Goal: Task Accomplishment & Management: Manage account settings

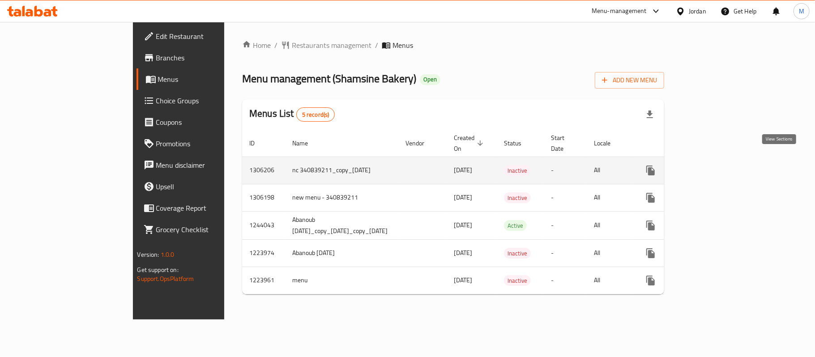
click at [721, 165] on icon "enhanced table" at bounding box center [715, 170] width 11 height 11
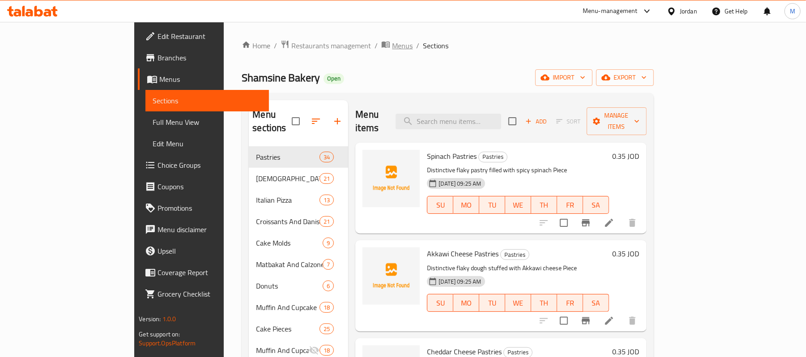
click at [392, 45] on span "Menus" at bounding box center [402, 45] width 21 height 11
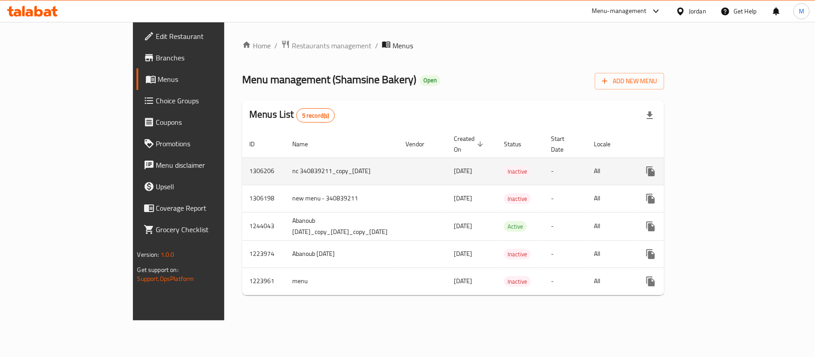
click at [721, 166] on icon "enhanced table" at bounding box center [715, 171] width 11 height 11
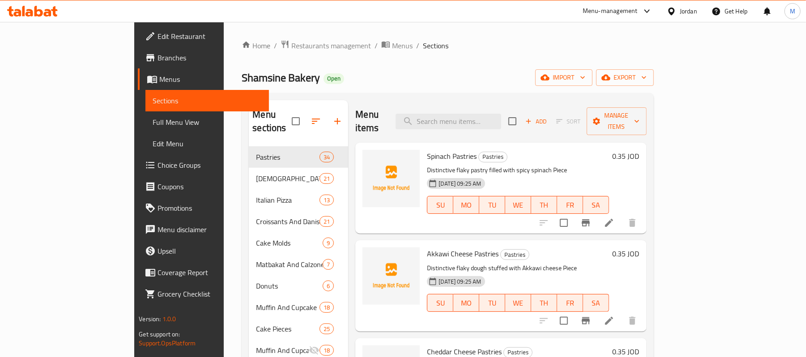
click at [153, 145] on span "Edit Menu" at bounding box center [207, 143] width 109 height 11
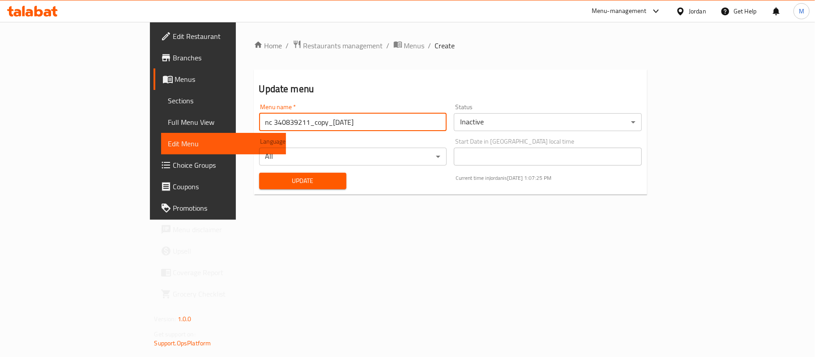
drag, startPoint x: 207, startPoint y: 126, endPoint x: 330, endPoint y: 129, distance: 123.1
click at [330, 129] on input "nc 340839211_copy_[DATE]" at bounding box center [353, 122] width 188 height 18
click at [329, 129] on input "nc 340839211_copy_[DATE]" at bounding box center [353, 122] width 188 height 18
drag, startPoint x: 211, startPoint y: 127, endPoint x: 317, endPoint y: 131, distance: 106.1
click at [317, 131] on input "nc 340839211_copy_[DATE]" at bounding box center [353, 122] width 188 height 18
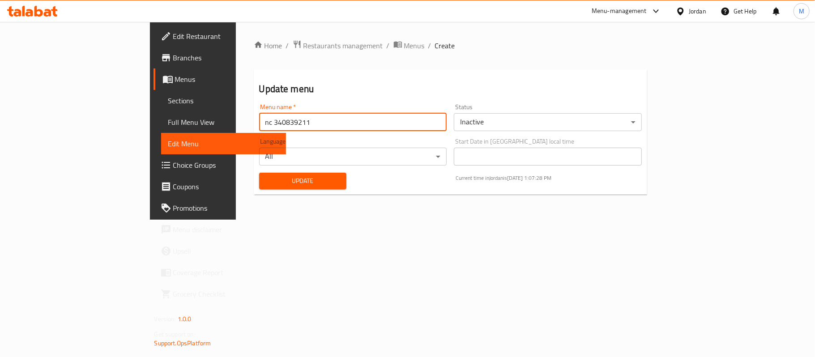
type input "nc 340839211"
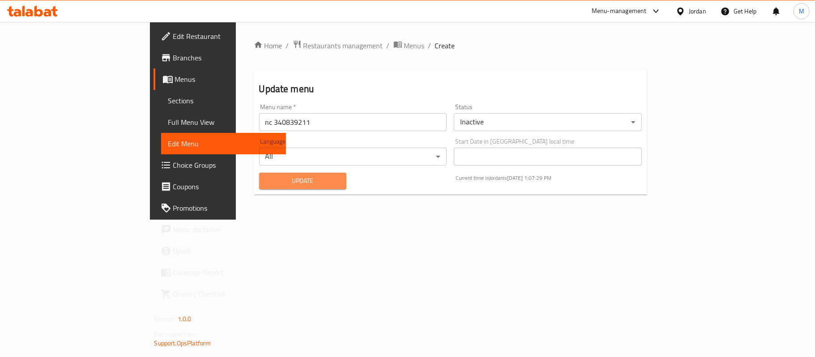
click at [259, 187] on button "Update" at bounding box center [303, 181] width 88 height 17
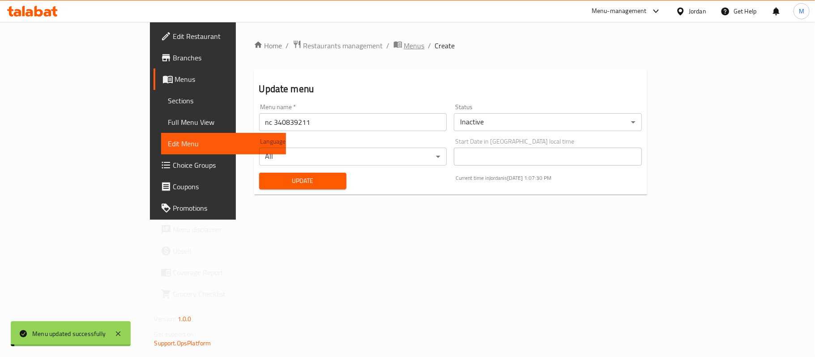
click at [404, 44] on span "Menus" at bounding box center [414, 45] width 21 height 11
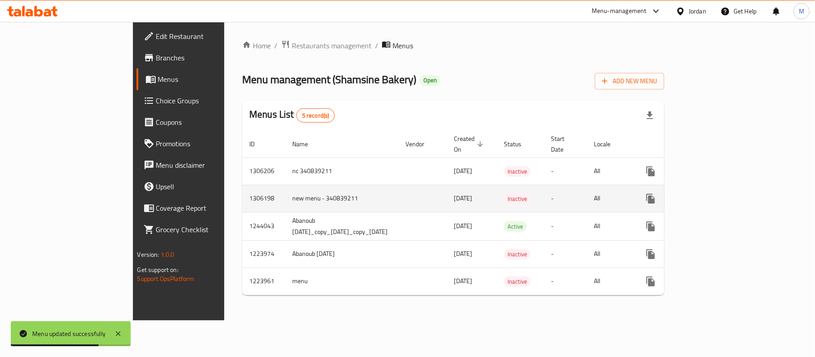
click at [721, 193] on icon "enhanced table" at bounding box center [715, 198] width 11 height 11
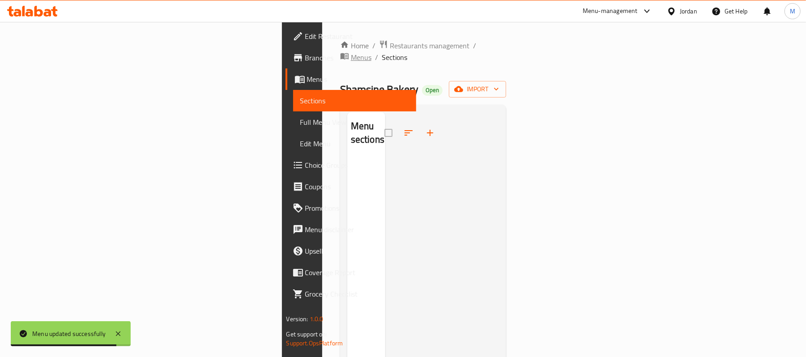
click at [340, 51] on span "breadcrumb" at bounding box center [345, 57] width 11 height 12
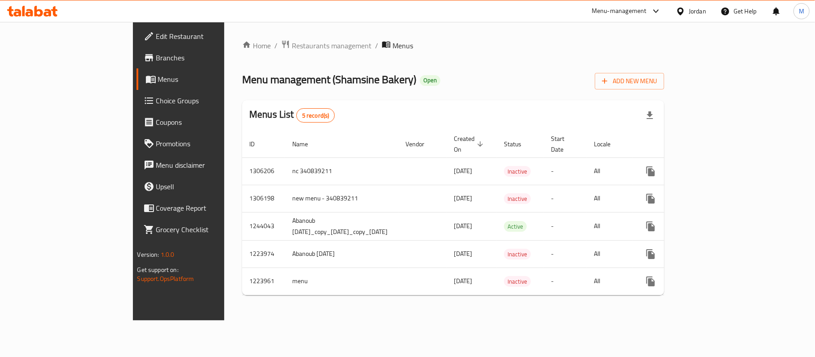
click at [265, 77] on span "Menu management ( [PERSON_NAME] )" at bounding box center [329, 79] width 174 height 20
copy span "Shamsine"
copy span "Shamsine Bakery"
drag, startPoint x: 265, startPoint y: 77, endPoint x: 301, endPoint y: 81, distance: 35.5
click at [301, 81] on span "Menu management ( [PERSON_NAME] )" at bounding box center [329, 79] width 174 height 20
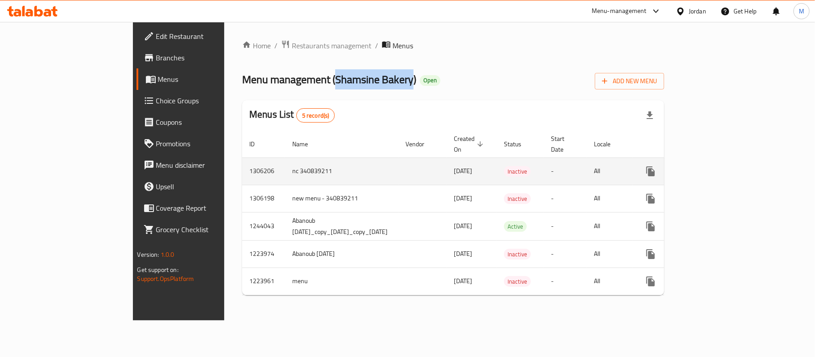
click at [721, 167] on icon "enhanced table" at bounding box center [715, 171] width 11 height 11
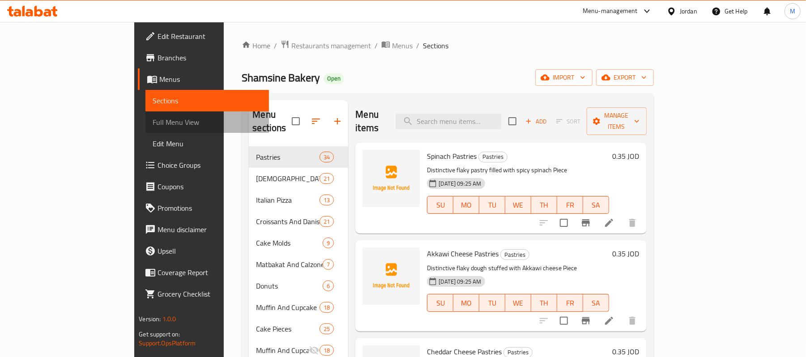
click at [153, 117] on span "Full Menu View" at bounding box center [207, 122] width 109 height 11
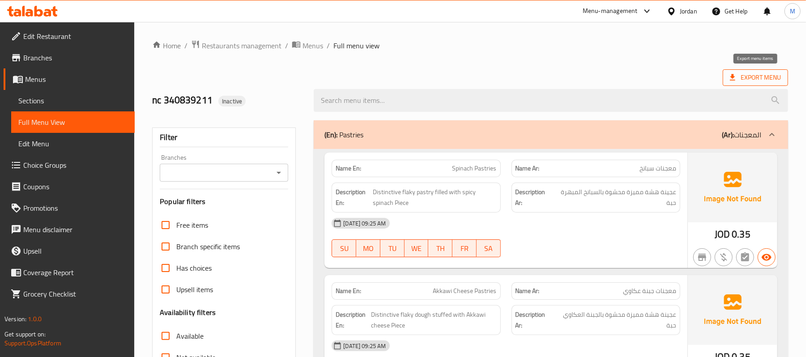
click at [743, 77] on span "Export Menu" at bounding box center [755, 77] width 51 height 11
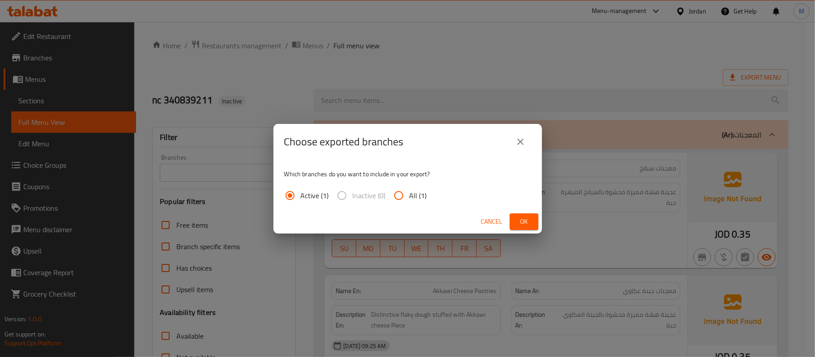
click at [514, 145] on button "close" at bounding box center [520, 141] width 21 height 21
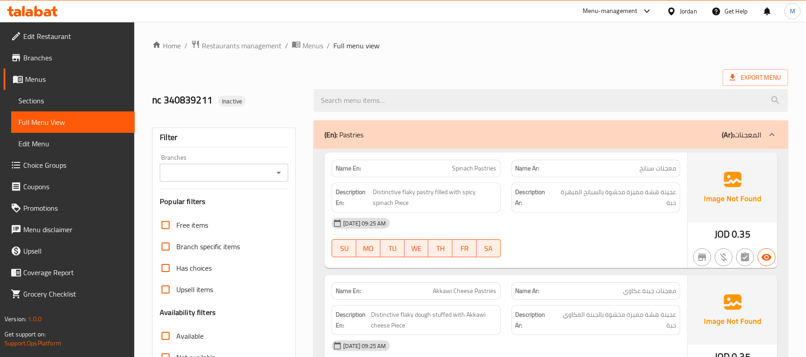
click at [230, 179] on input "Branches" at bounding box center [216, 173] width 108 height 13
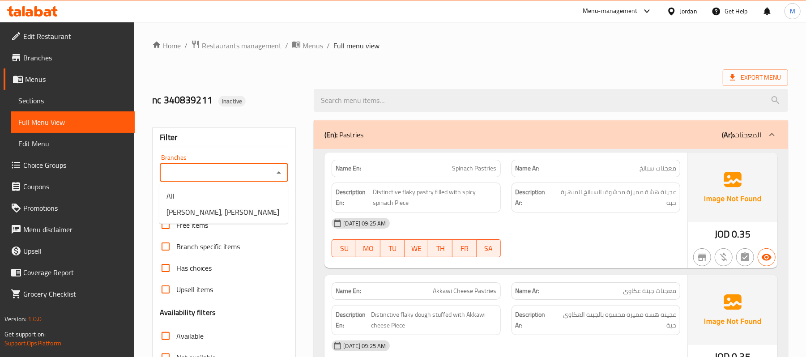
click at [230, 179] on input "Branches" at bounding box center [216, 173] width 108 height 13
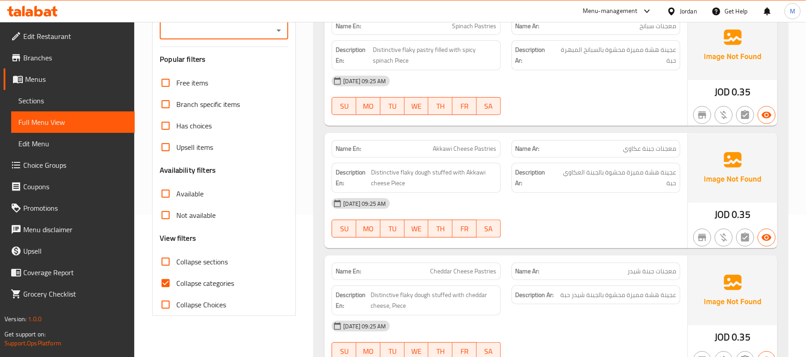
scroll to position [239, 0]
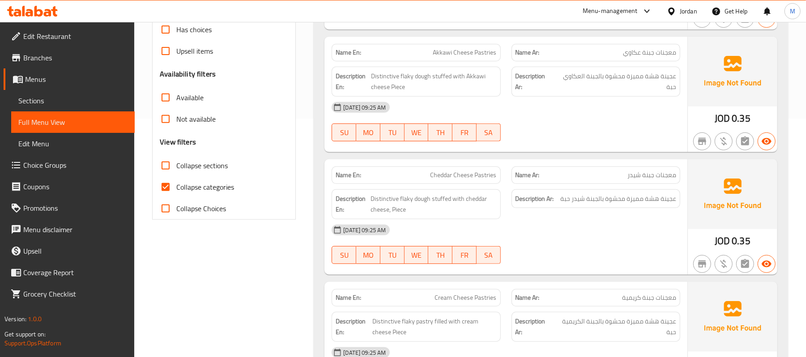
click at [201, 182] on span "Collapse categories" at bounding box center [205, 187] width 58 height 11
click at [176, 181] on input "Collapse categories" at bounding box center [165, 186] width 21 height 21
checkbox input "false"
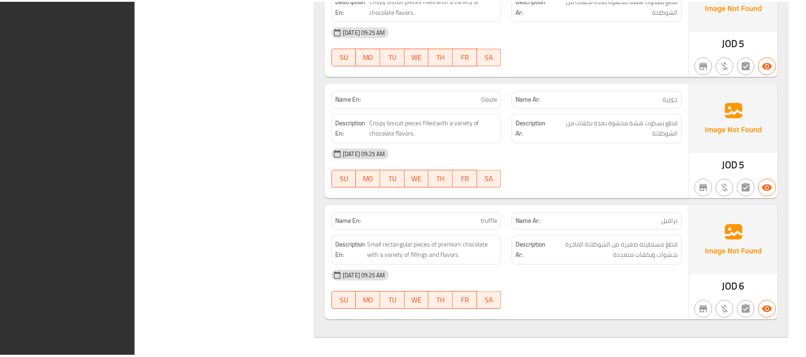
scroll to position [39609, 0]
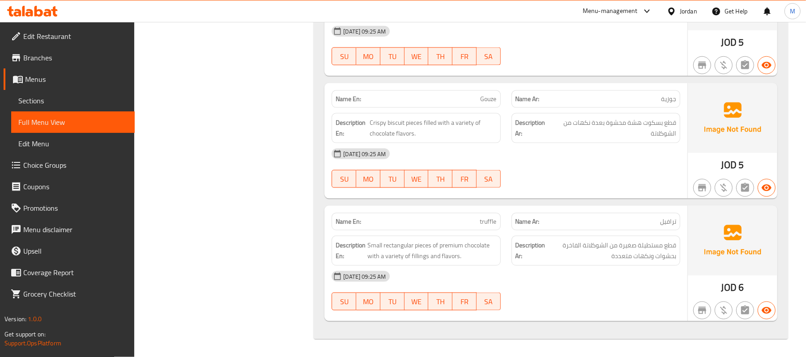
click at [88, 78] on span "Menus" at bounding box center [76, 79] width 103 height 11
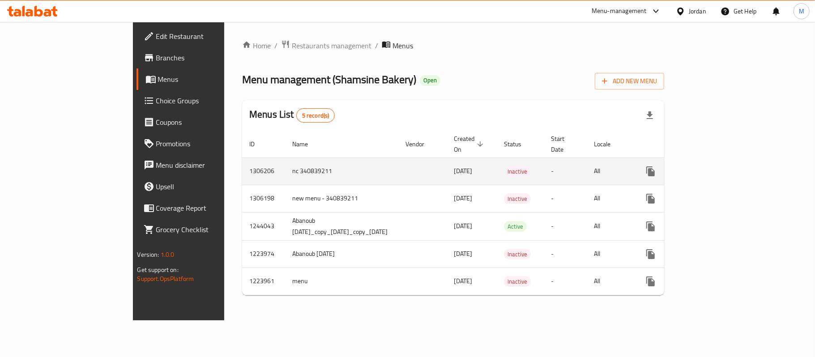
click at [285, 169] on td "nc 340839211" at bounding box center [341, 171] width 113 height 27
copy td "nc 340839211"
click at [285, 169] on td "nc 340839211" at bounding box center [341, 171] width 113 height 27
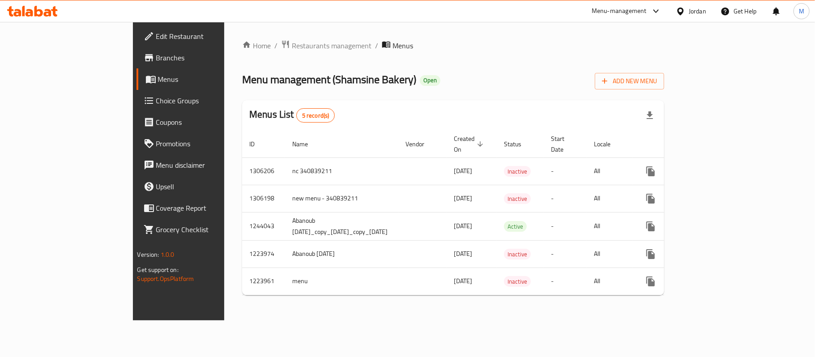
click at [258, 75] on span "Menu management ( [PERSON_NAME] )" at bounding box center [329, 79] width 174 height 20
copy span "Shamsine Bakery"
drag, startPoint x: 258, startPoint y: 75, endPoint x: 306, endPoint y: 77, distance: 47.9
click at [306, 77] on span "Menu management ( [PERSON_NAME] )" at bounding box center [329, 79] width 174 height 20
click at [269, 73] on span "Menu management ( [PERSON_NAME] )" at bounding box center [329, 79] width 174 height 20
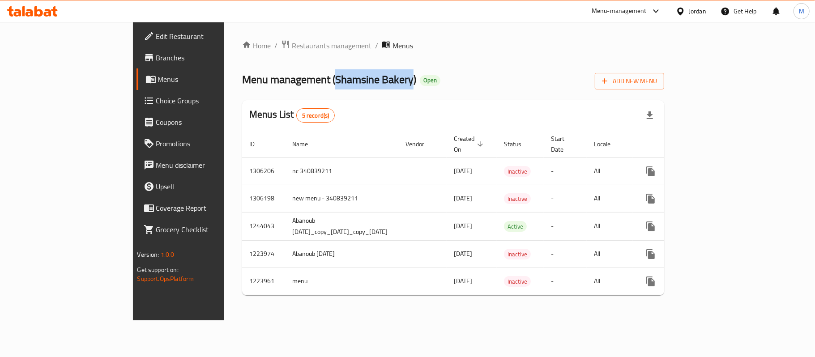
drag, startPoint x: 269, startPoint y: 73, endPoint x: 301, endPoint y: 82, distance: 33.4
click at [301, 82] on span "Menu management ( [PERSON_NAME] )" at bounding box center [329, 79] width 174 height 20
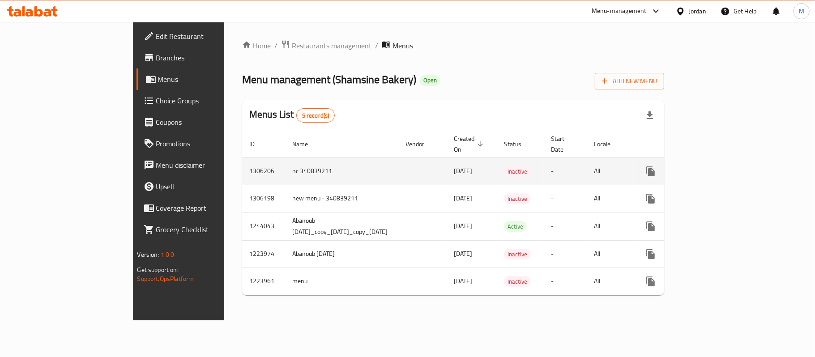
click at [285, 162] on td "nc 340839211" at bounding box center [341, 171] width 113 height 27
copy tr "1306206 nc 340839211"
drag, startPoint x: 231, startPoint y: 162, endPoint x: 180, endPoint y: 165, distance: 51.1
click at [242, 165] on tr "1306206 nc 340839211 [DATE] Inactive - All" at bounding box center [487, 171] width 491 height 27
click at [242, 167] on td "1306206" at bounding box center [263, 171] width 43 height 27
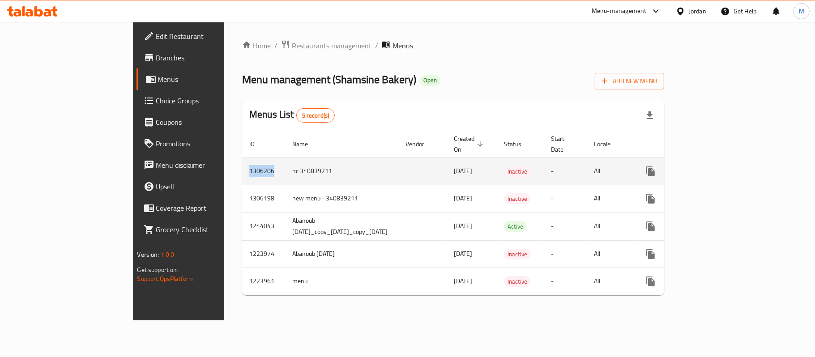
click at [242, 167] on td "1306206" at bounding box center [263, 171] width 43 height 27
click at [285, 167] on td "nc 340839211" at bounding box center [341, 171] width 113 height 27
copy td "nc 340839211"
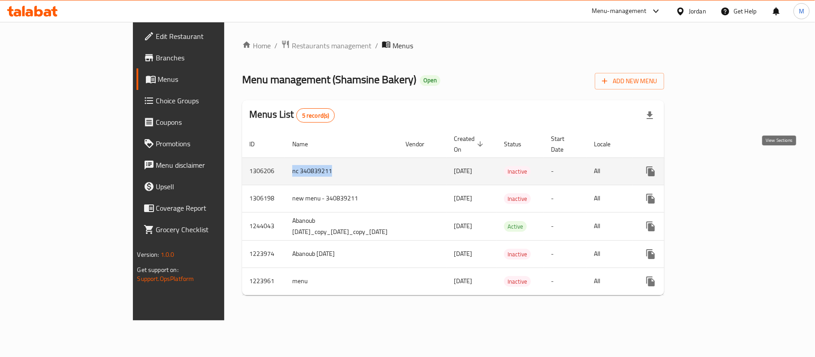
click at [721, 166] on icon "enhanced table" at bounding box center [715, 171] width 11 height 11
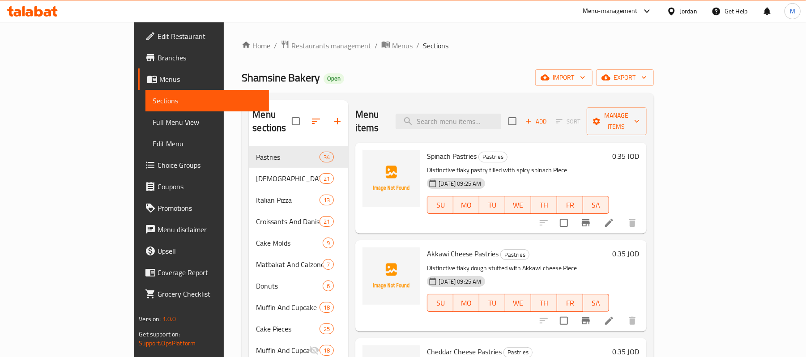
click at [153, 124] on span "Full Menu View" at bounding box center [207, 122] width 109 height 11
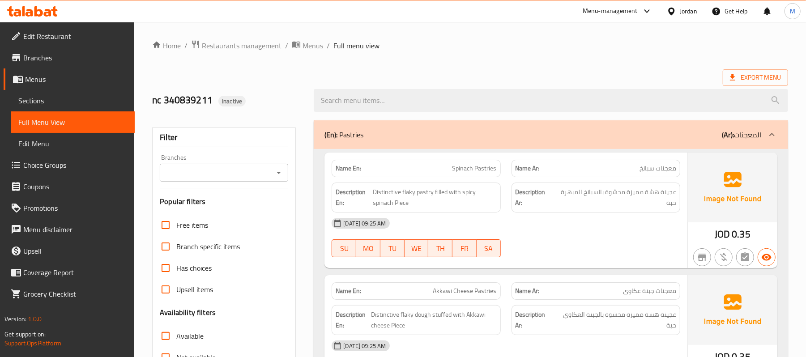
click at [247, 172] on input "Branches" at bounding box center [216, 173] width 108 height 13
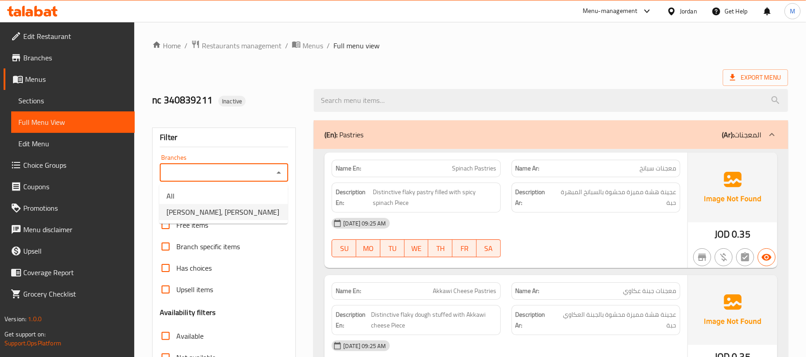
click at [235, 214] on span "[PERSON_NAME], [PERSON_NAME]" at bounding box center [223, 212] width 113 height 11
type input "[PERSON_NAME], [PERSON_NAME]"
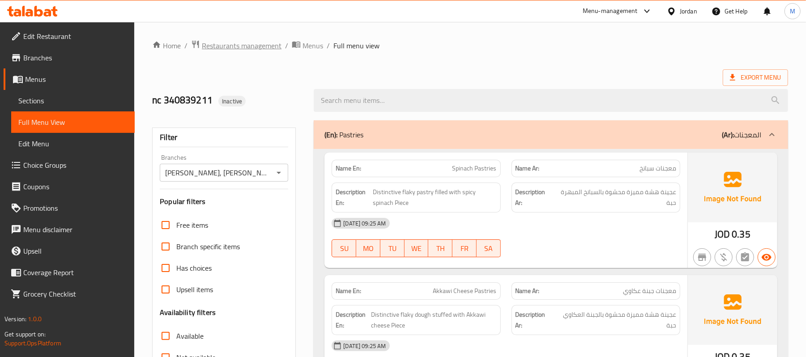
click at [253, 44] on span "Restaurants management" at bounding box center [242, 45] width 80 height 11
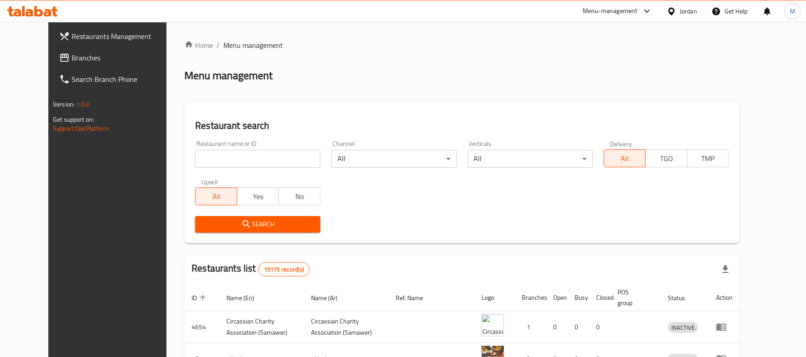
click at [201, 185] on label "Upsell" at bounding box center [209, 182] width 17 height 6
click at [210, 163] on input "search" at bounding box center [257, 159] width 125 height 18
paste input "722672"
type input "722672"
click button "Search" at bounding box center [257, 224] width 125 height 17
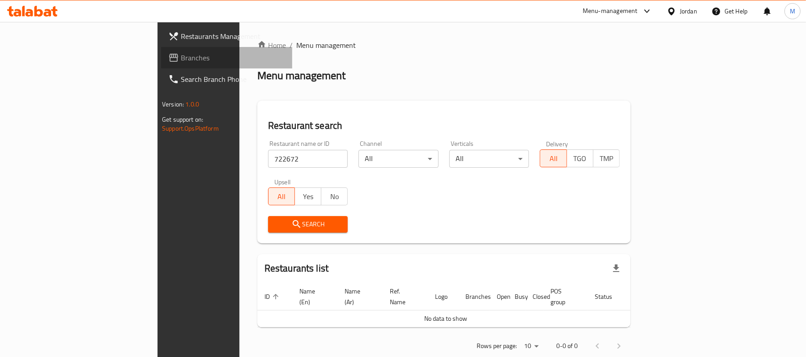
click at [181, 60] on span "Branches" at bounding box center [233, 57] width 104 height 11
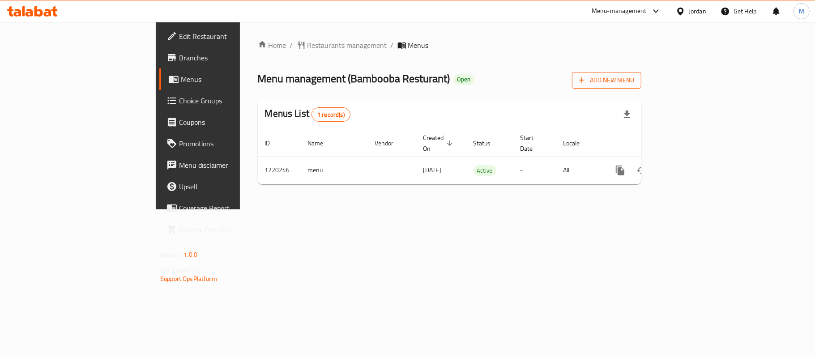
click at [641, 72] on button "Add New Menu" at bounding box center [606, 80] width 69 height 17
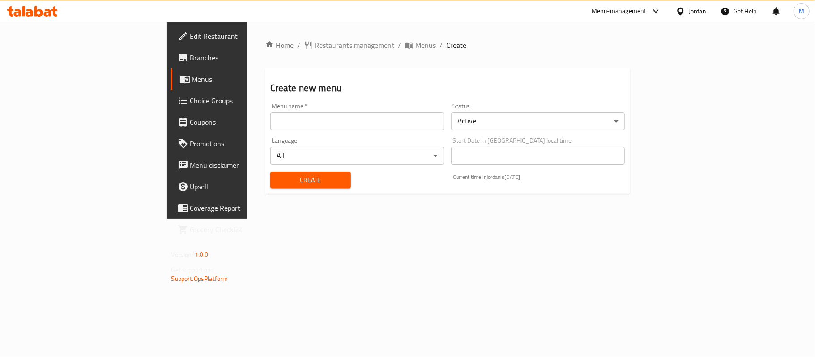
click at [316, 132] on div "Menu name   * Menu name *" at bounding box center [357, 116] width 181 height 34
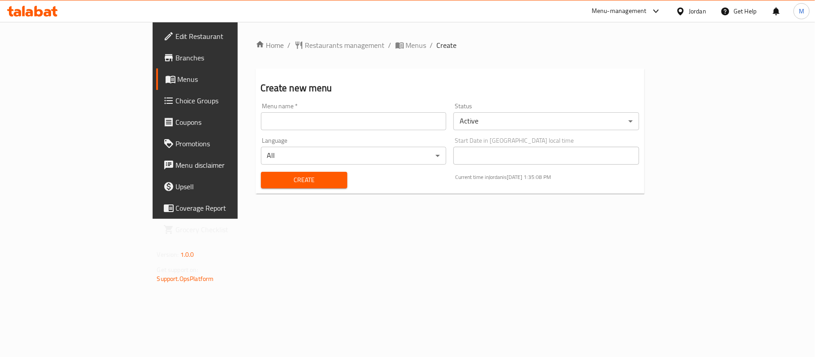
click at [314, 122] on input "text" at bounding box center [354, 121] width 186 height 18
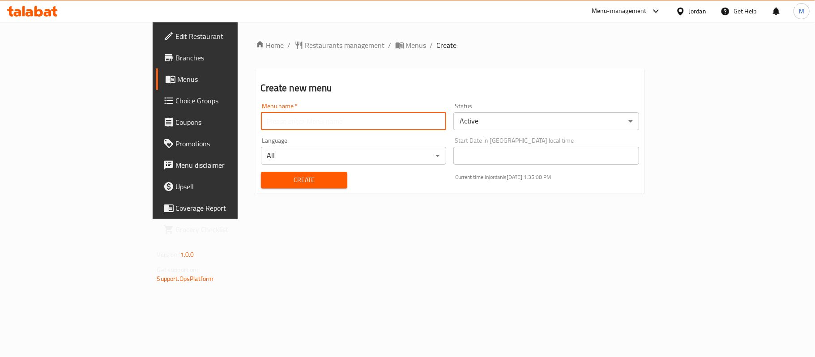
type input "new menu -"
click at [523, 124] on body "​ Menu-management Jordan Get Help M Edit Restaurant Branches Menus Choice Group…" at bounding box center [407, 189] width 815 height 335
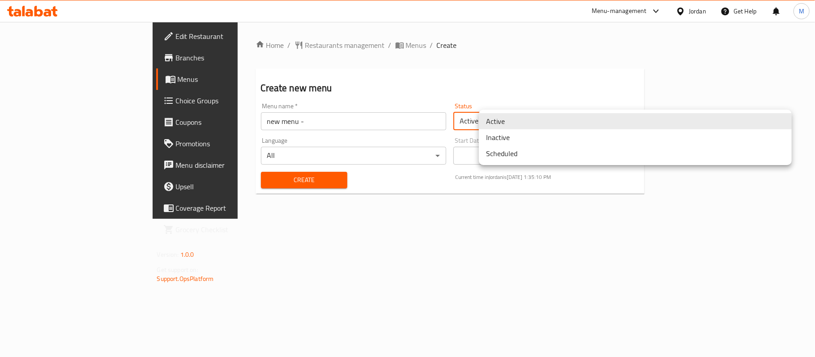
click at [516, 135] on li "Inactive" at bounding box center [635, 137] width 313 height 16
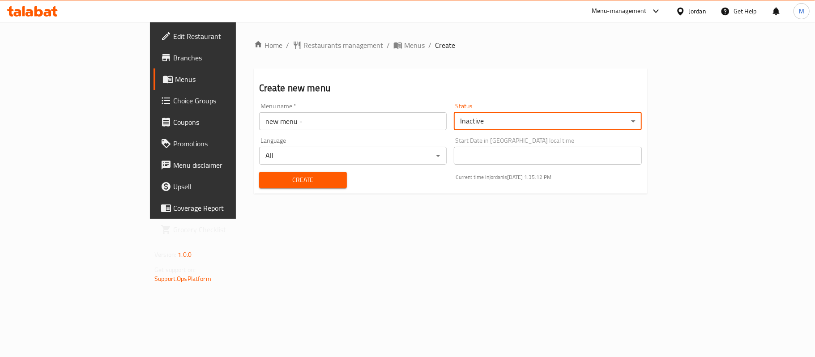
click at [266, 178] on span "Create" at bounding box center [302, 180] width 73 height 11
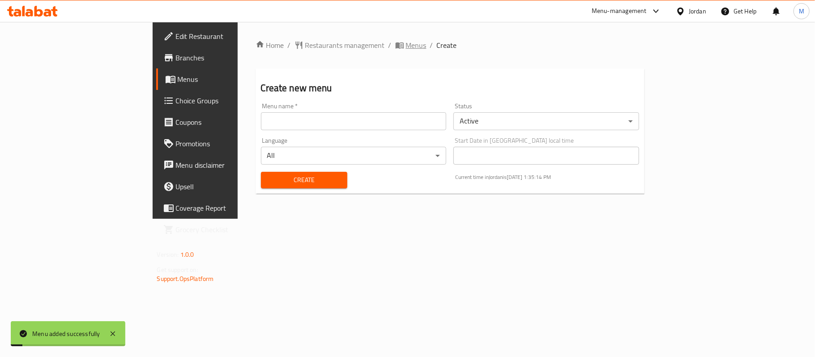
click at [406, 47] on span "Menus" at bounding box center [416, 45] width 21 height 11
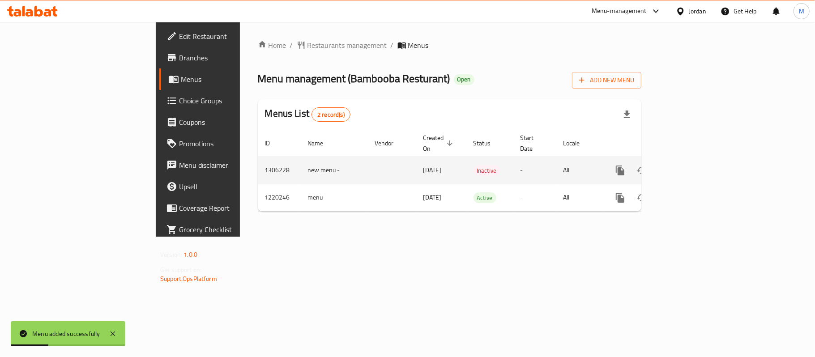
click at [690, 165] on icon "enhanced table" at bounding box center [684, 170] width 11 height 11
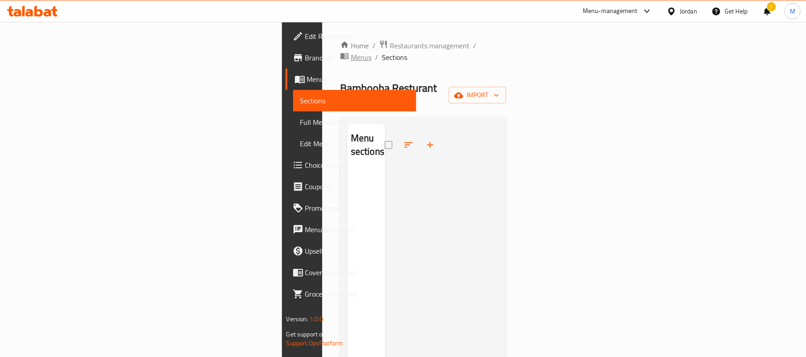
click at [351, 52] on span "Menus" at bounding box center [361, 57] width 21 height 11
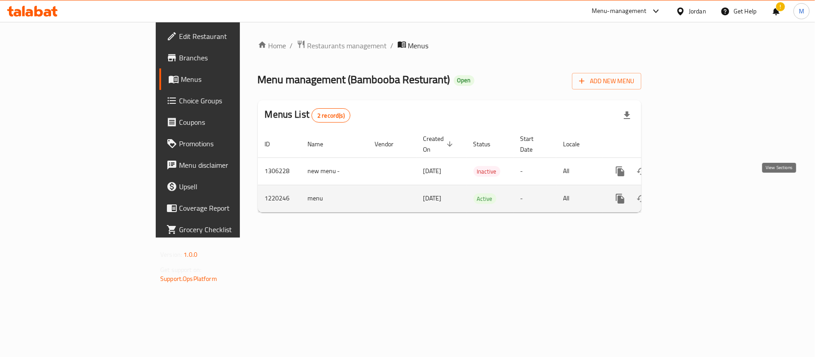
click at [690, 193] on icon "enhanced table" at bounding box center [684, 198] width 11 height 11
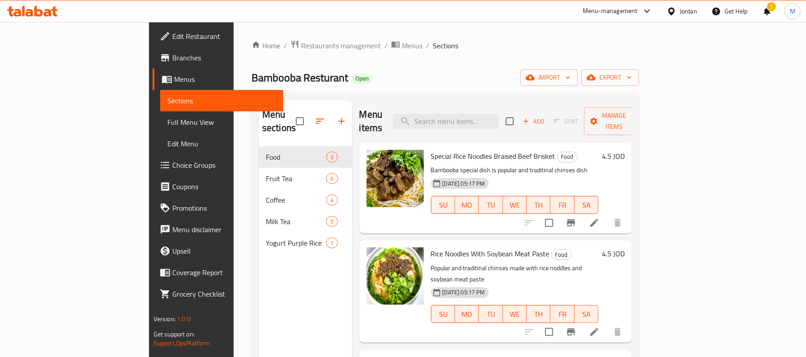
click at [305, 52] on div "Home / Restaurants management / Menus / Sections Bambooba Resturant Open import…" at bounding box center [446, 252] width 388 height 425
click at [402, 50] on span "Menus" at bounding box center [412, 45] width 21 height 11
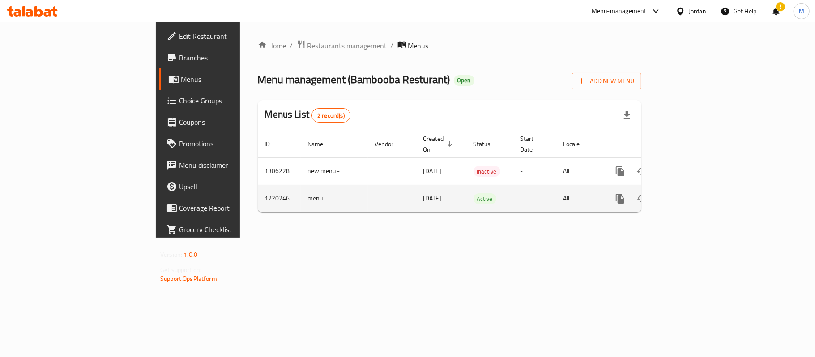
click at [696, 188] on link "enhanced table" at bounding box center [684, 198] width 21 height 21
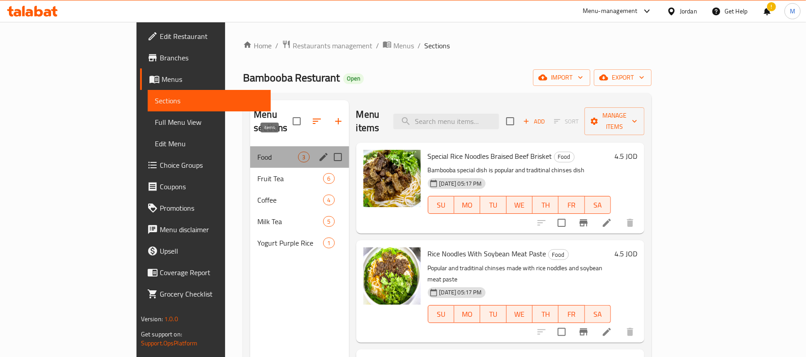
click at [299, 153] on span "3" at bounding box center [304, 157] width 10 height 9
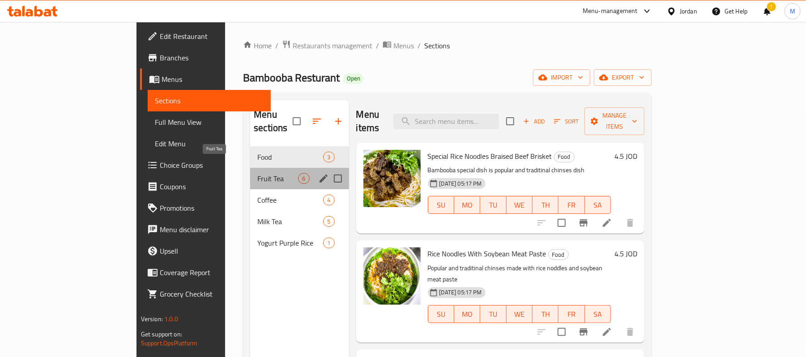
click at [257, 173] on span "Fruit Tea" at bounding box center [277, 178] width 41 height 11
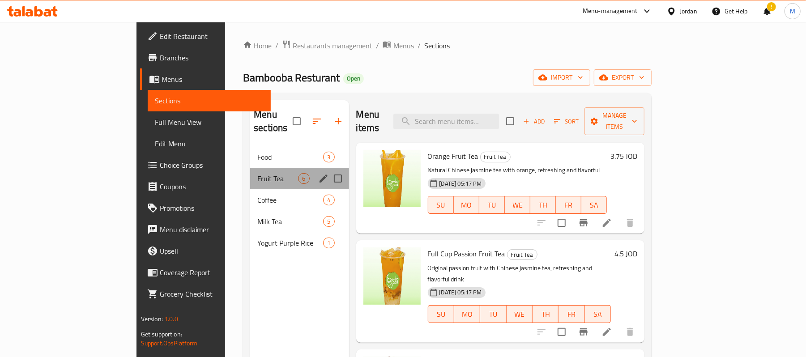
click at [250, 175] on div "Fruit Tea 6" at bounding box center [299, 178] width 98 height 21
